Goal: Information Seeking & Learning: Learn about a topic

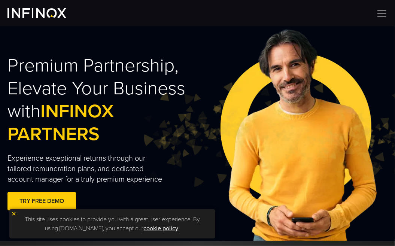
click at [12, 214] on img at bounding box center [13, 213] width 5 height 5
